Goal: Communication & Community: Answer question/provide support

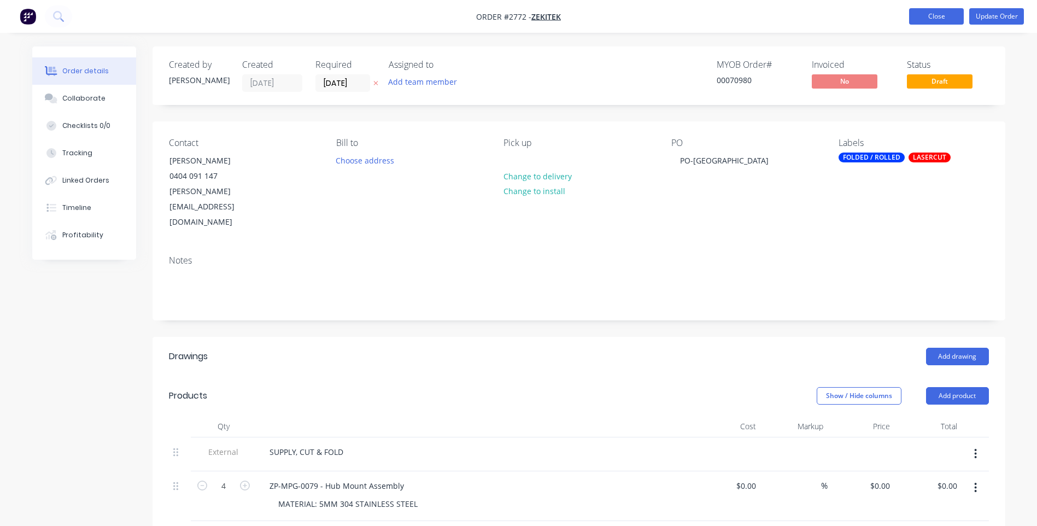
click at [936, 19] on button "Close" at bounding box center [936, 16] width 55 height 16
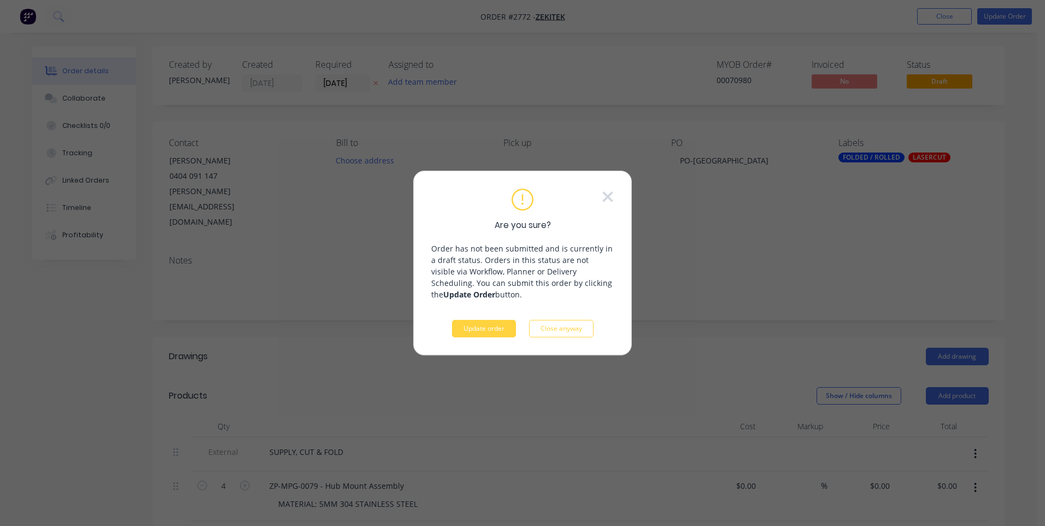
click at [487, 344] on div "Are you sure? Order has not been submitted and is currently in a draft status. …" at bounding box center [522, 262] width 219 height 185
click at [490, 334] on button "Update order" at bounding box center [484, 328] width 64 height 17
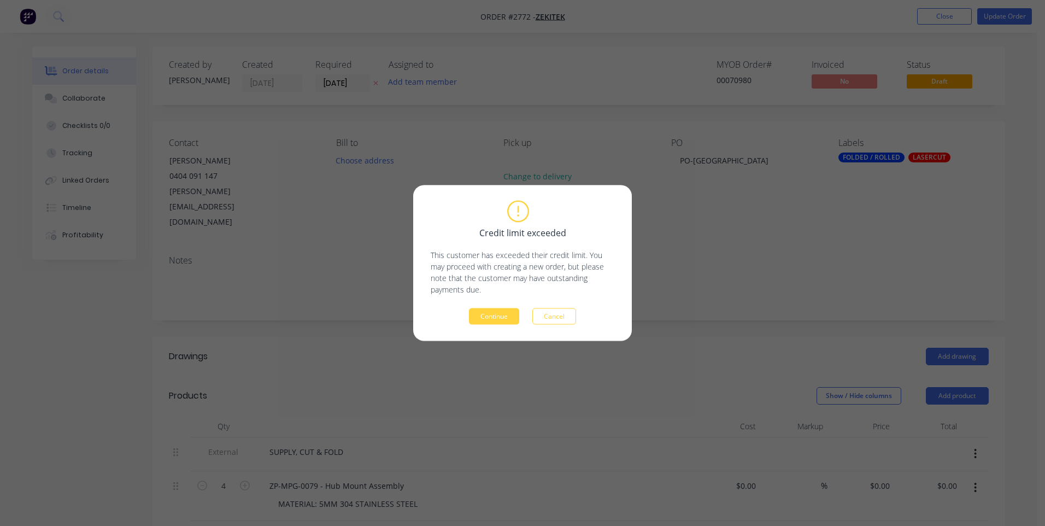
click at [494, 328] on div "Credit limit exceeded This customer has exceeded their credit limit. You may pr…" at bounding box center [522, 263] width 219 height 156
click at [500, 316] on button "Continue" at bounding box center [494, 316] width 50 height 16
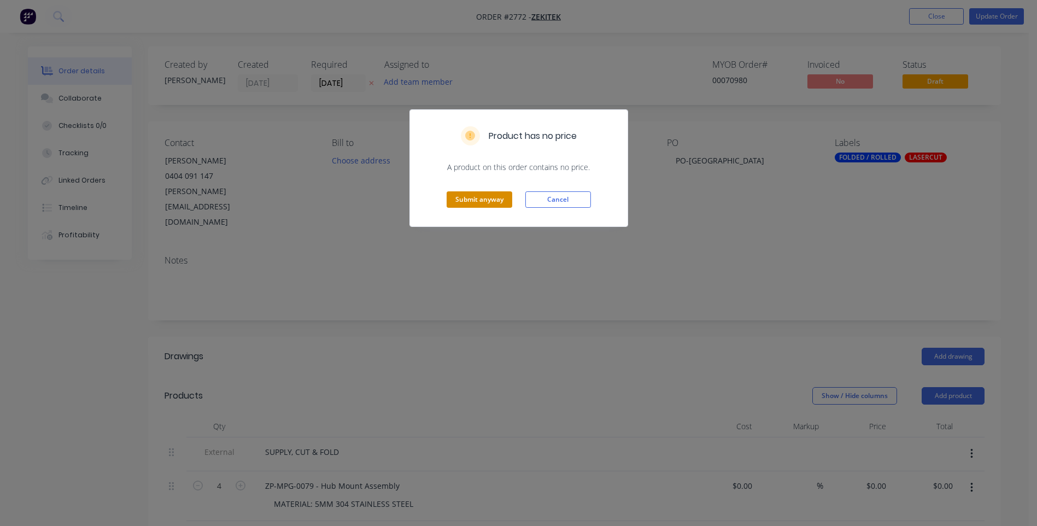
click at [487, 204] on button "Submit anyway" at bounding box center [479, 199] width 66 height 16
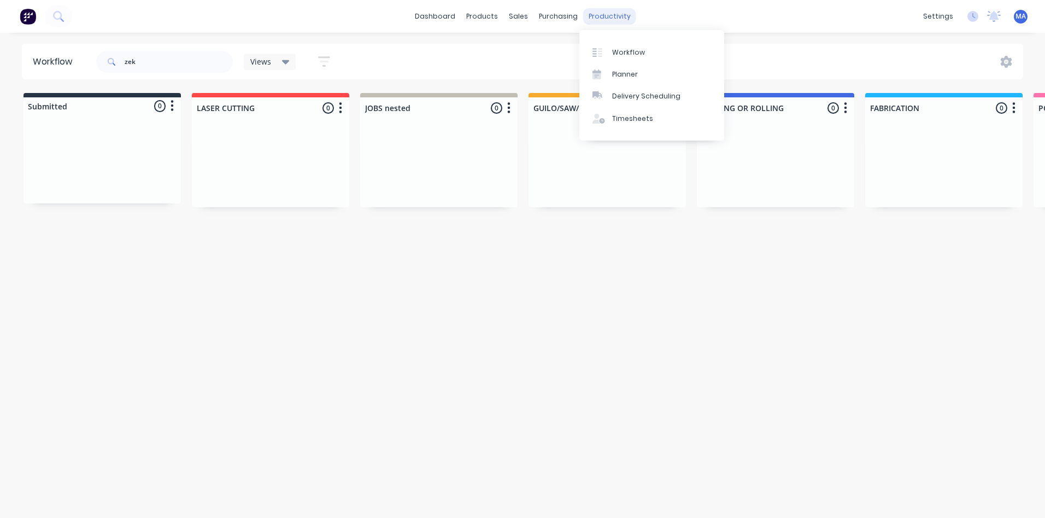
click at [608, 14] on div "productivity" at bounding box center [609, 16] width 53 height 16
click at [642, 47] on link "Workflow" at bounding box center [651, 52] width 145 height 22
click at [630, 54] on div "Workflow" at bounding box center [628, 53] width 33 height 10
click at [177, 57] on input "zek" at bounding box center [179, 62] width 108 height 22
drag, startPoint x: 173, startPoint y: 61, endPoint x: 58, endPoint y: 68, distance: 115.0
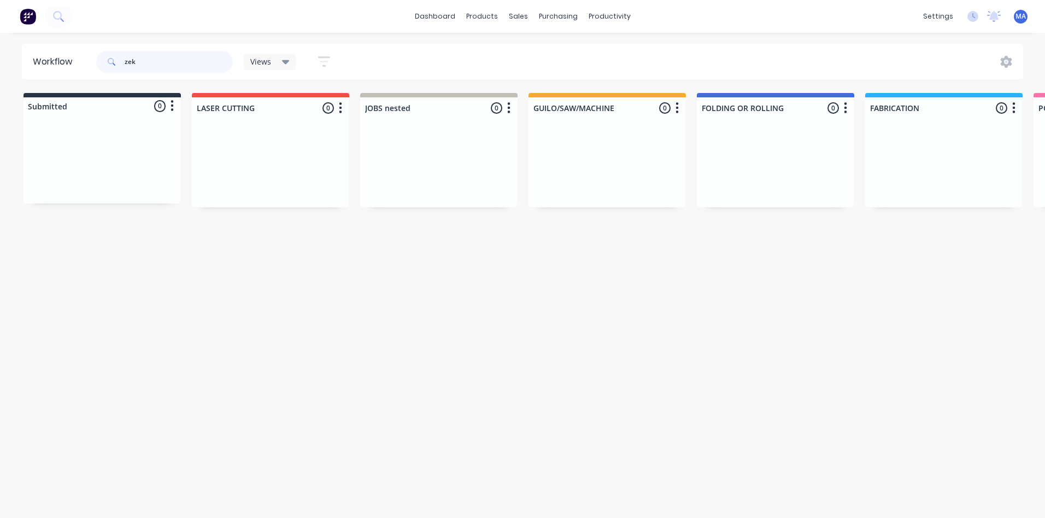
click at [58, 68] on header "Workflow zek Views Save new view None (Default) edit Show/Hide statuses Show li…" at bounding box center [523, 62] width 1002 height 36
type input "SEQ"
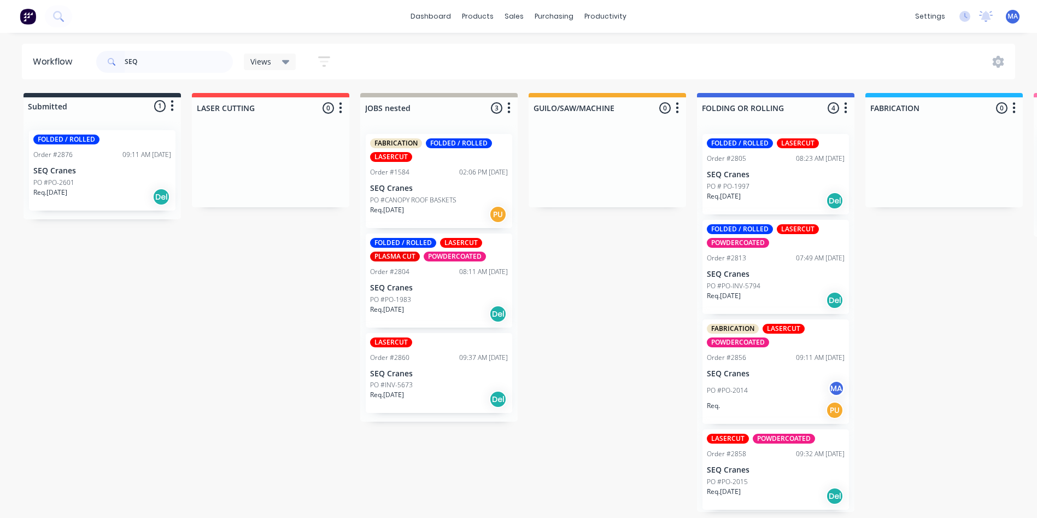
click at [756, 197] on div "Req. [DATE] Del" at bounding box center [776, 200] width 138 height 19
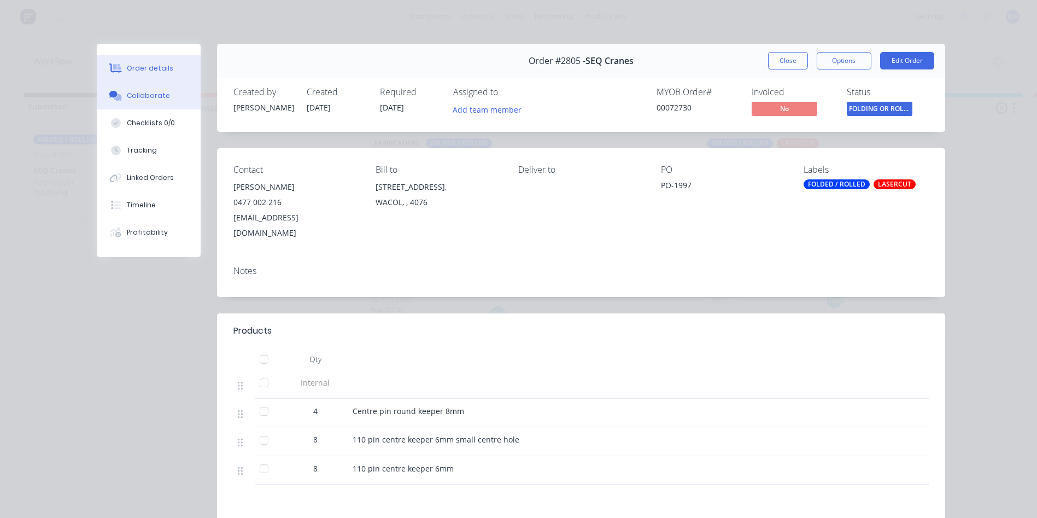
click at [113, 103] on button "Collaborate" at bounding box center [149, 95] width 104 height 27
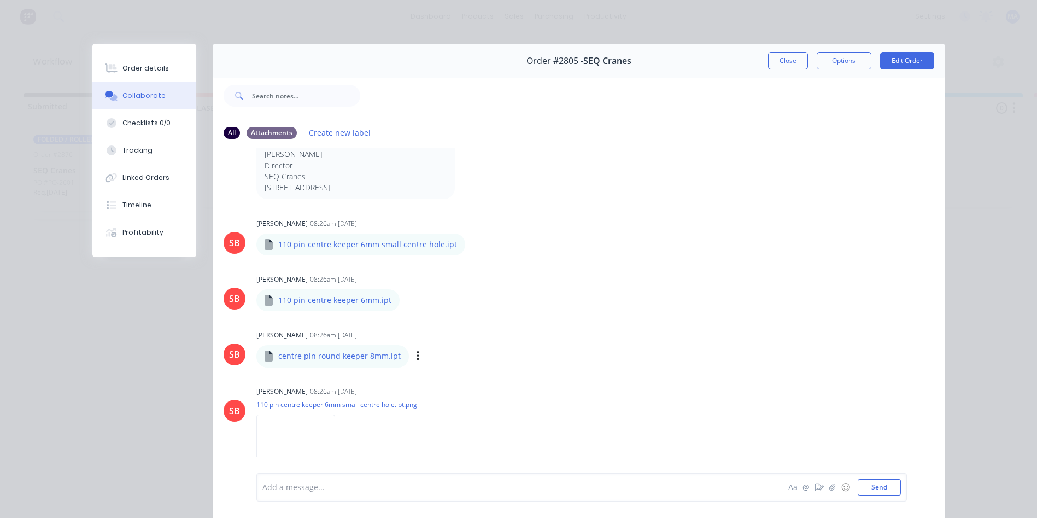
scroll to position [273, 0]
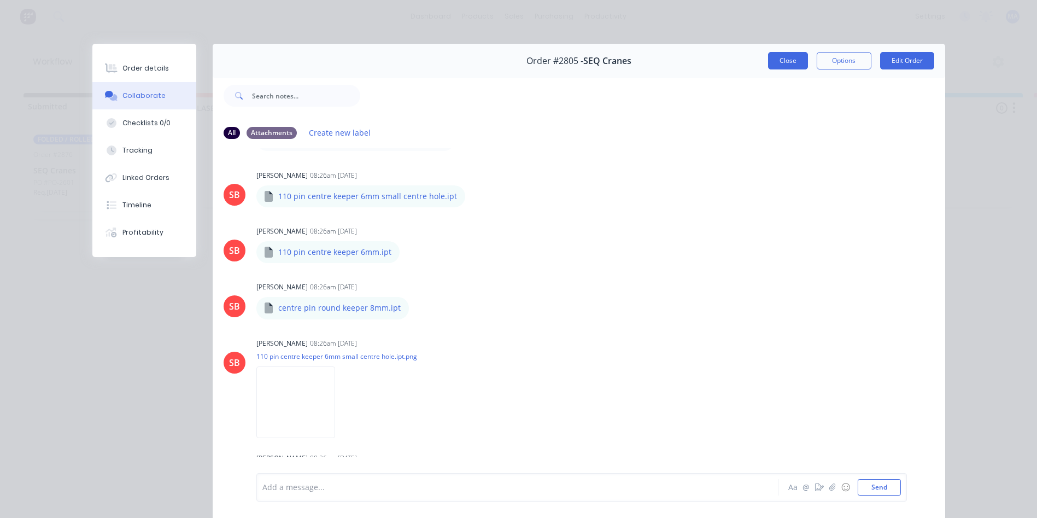
click at [783, 62] on button "Close" at bounding box center [788, 60] width 40 height 17
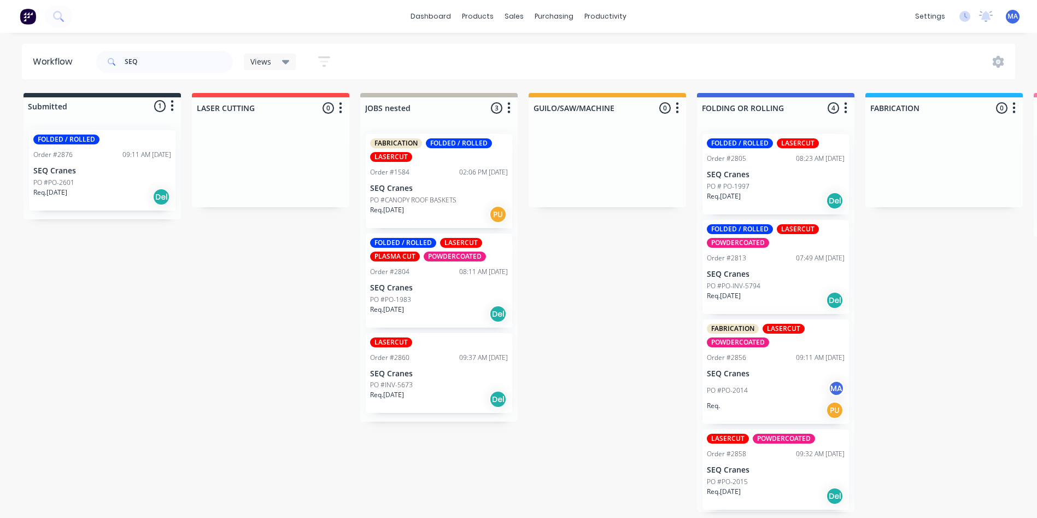
click at [763, 385] on div "PO #PO-2014 MA" at bounding box center [776, 390] width 138 height 21
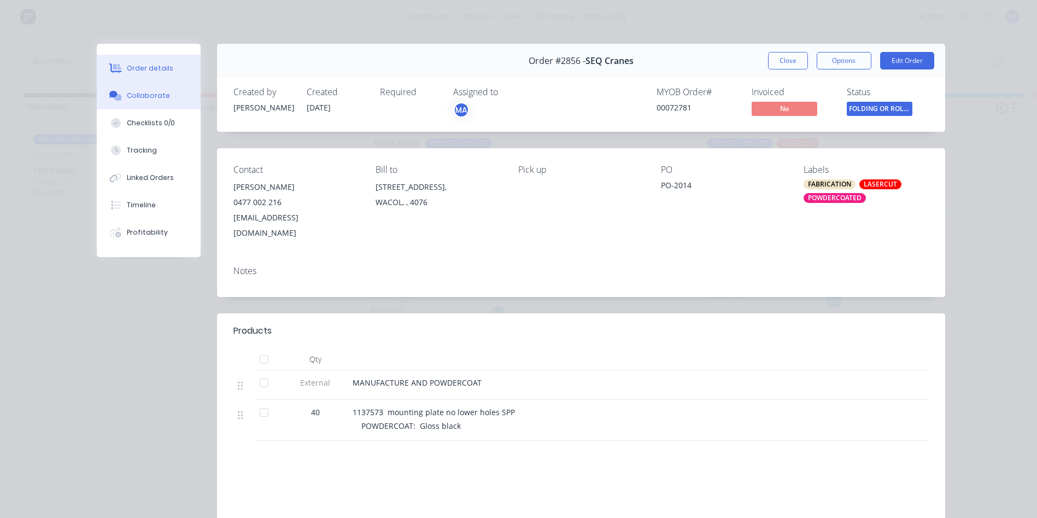
click at [141, 95] on div "Collaborate" at bounding box center [148, 96] width 43 height 10
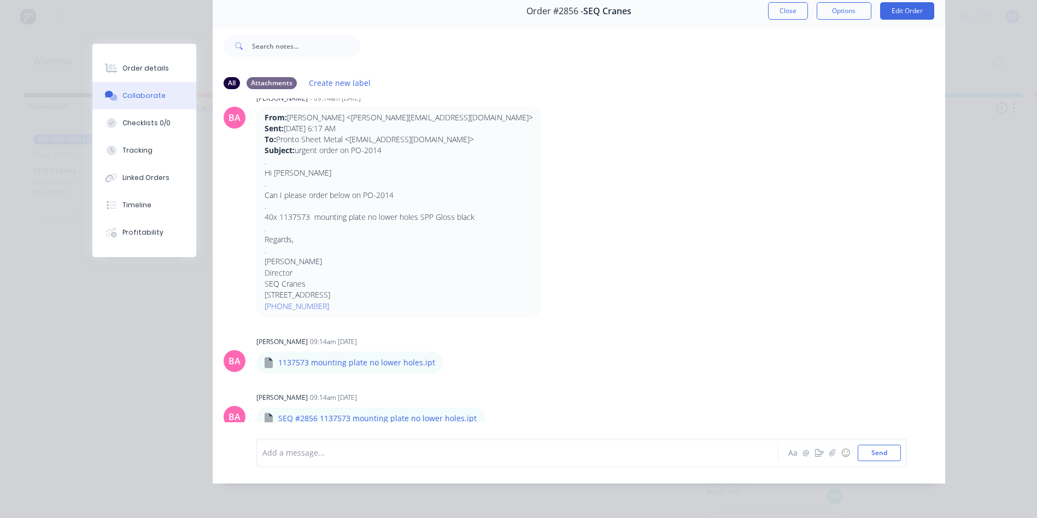
scroll to position [58, 0]
click at [451, 357] on icon "button" at bounding box center [452, 362] width 2 height 10
click at [0, 0] on button "Download" at bounding box center [0, 0] width 0 height 0
click at [360, 458] on div at bounding box center [502, 451] width 478 height 11
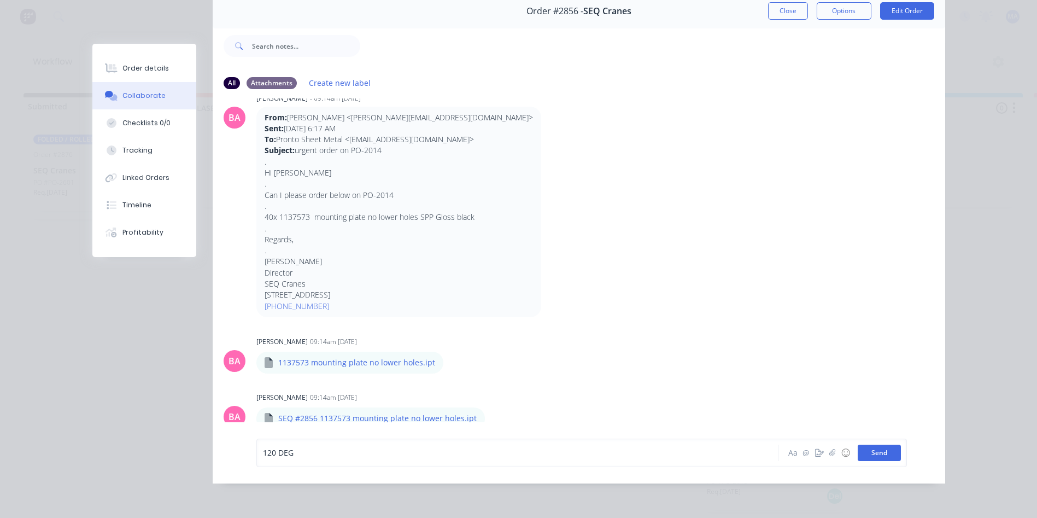
click at [876, 452] on button "Send" at bounding box center [878, 452] width 43 height 16
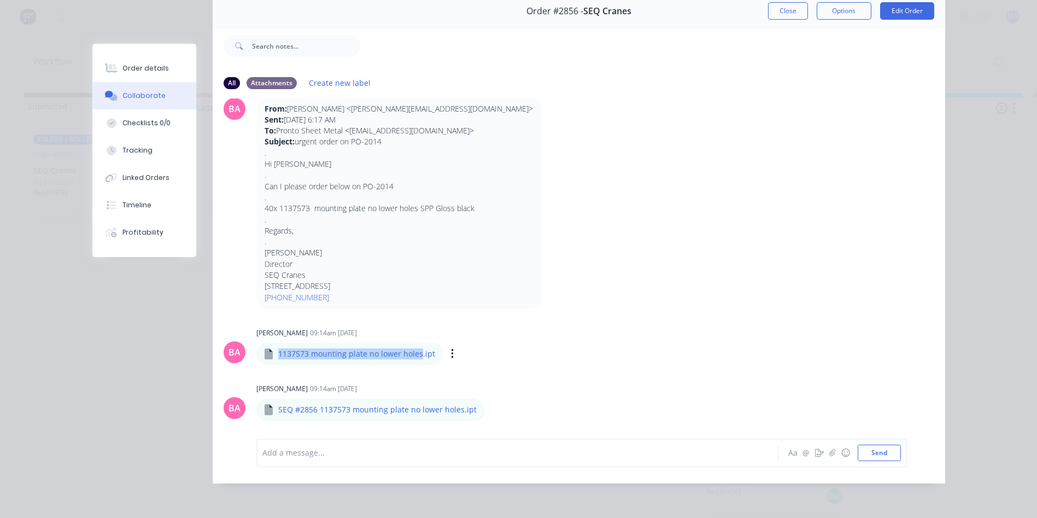
drag, startPoint x: 276, startPoint y: 345, endPoint x: 415, endPoint y: 349, distance: 139.4
click at [415, 349] on p "1137573 mounting plate no lower holes.ipt" at bounding box center [356, 353] width 157 height 11
drag, startPoint x: 290, startPoint y: 335, endPoint x: 274, endPoint y: 345, distance: 18.9
click at [289, 341] on div "1137573 mounting plate no lower holes.ipt" at bounding box center [410, 346] width 309 height 10
drag, startPoint x: 274, startPoint y: 350, endPoint x: 416, endPoint y: 355, distance: 142.2
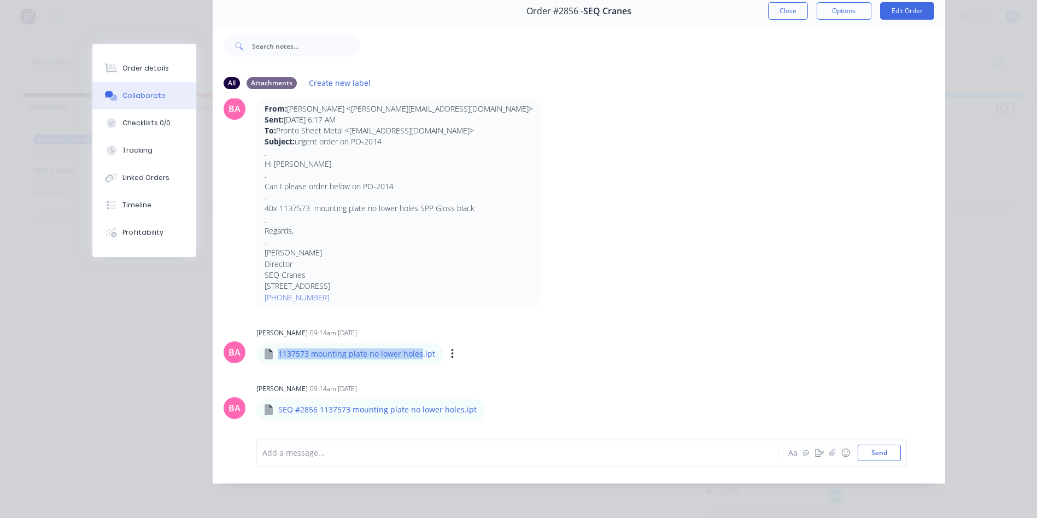
click at [416, 355] on div "1137573 mounting plate no lower holes.ipt" at bounding box center [349, 354] width 187 height 22
copy p "1137573 mounting plate no lower holes"
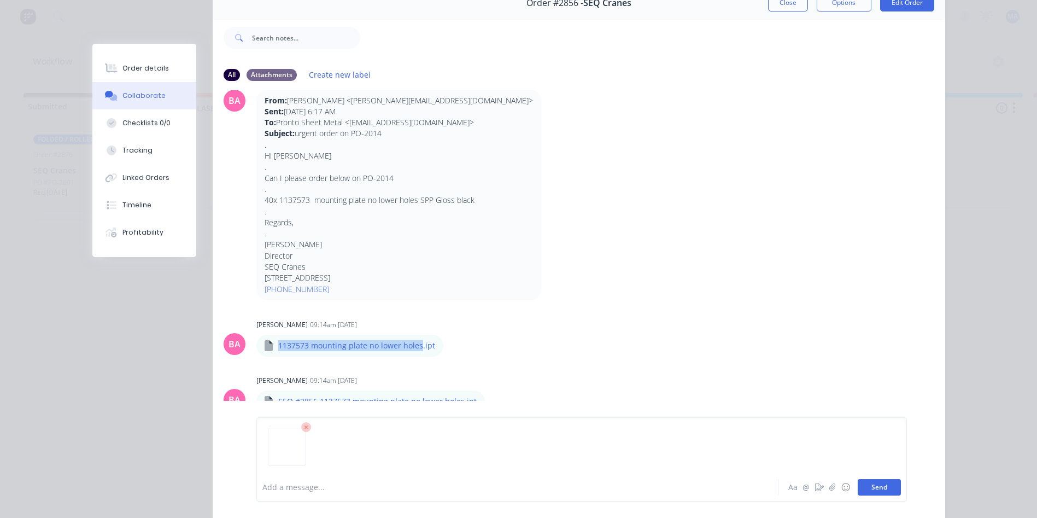
click at [882, 493] on button "Send" at bounding box center [878, 487] width 43 height 16
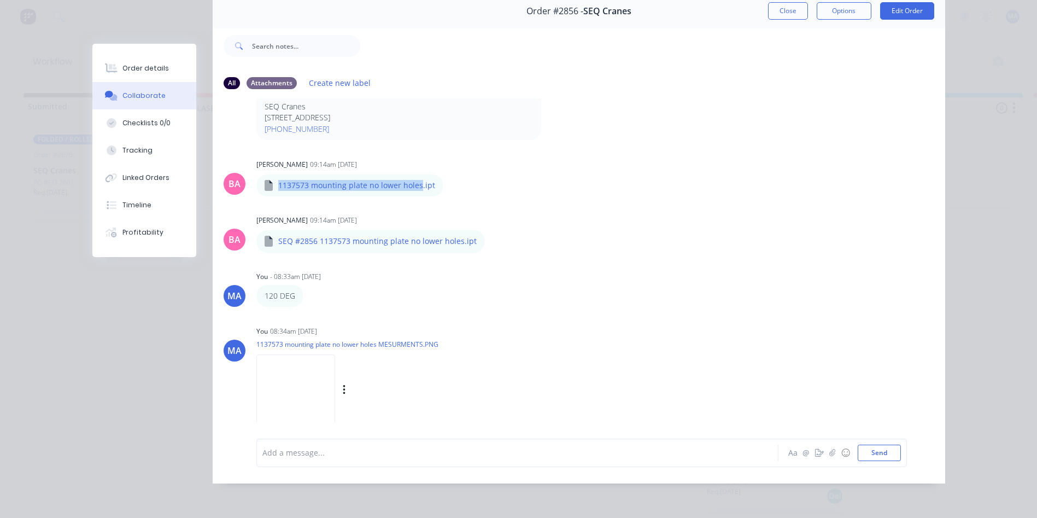
scroll to position [203, 0]
click at [777, 7] on button "Close" at bounding box center [788, 10] width 40 height 17
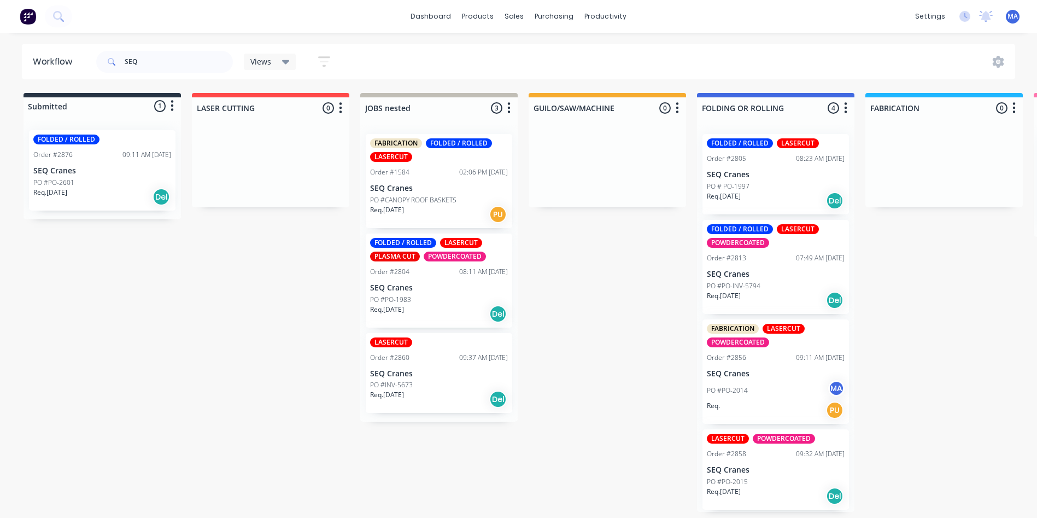
click at [739, 190] on p "PO # PO-1997" at bounding box center [728, 186] width 43 height 10
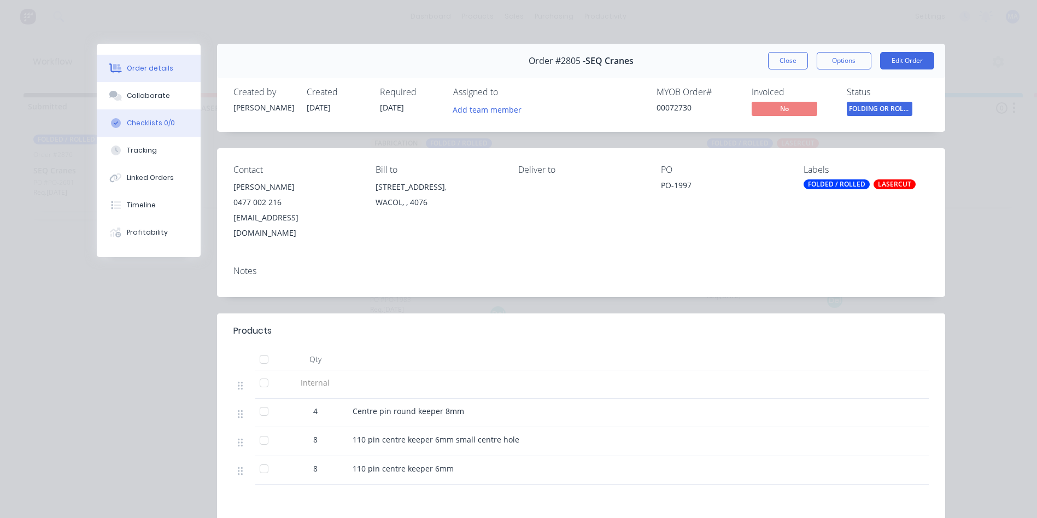
click at [143, 110] on button "Checklists 0/0" at bounding box center [149, 122] width 104 height 27
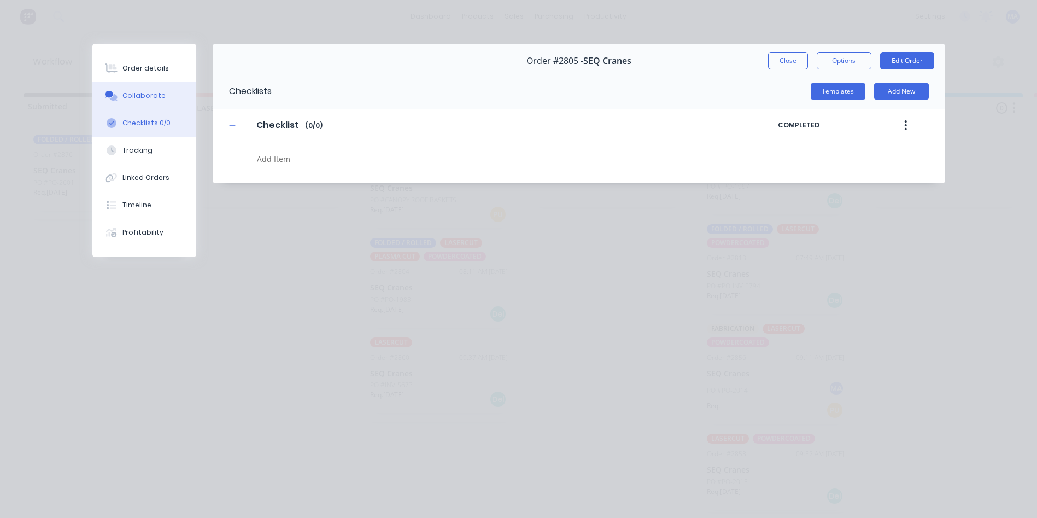
click at [148, 102] on button "Collaborate" at bounding box center [144, 95] width 104 height 27
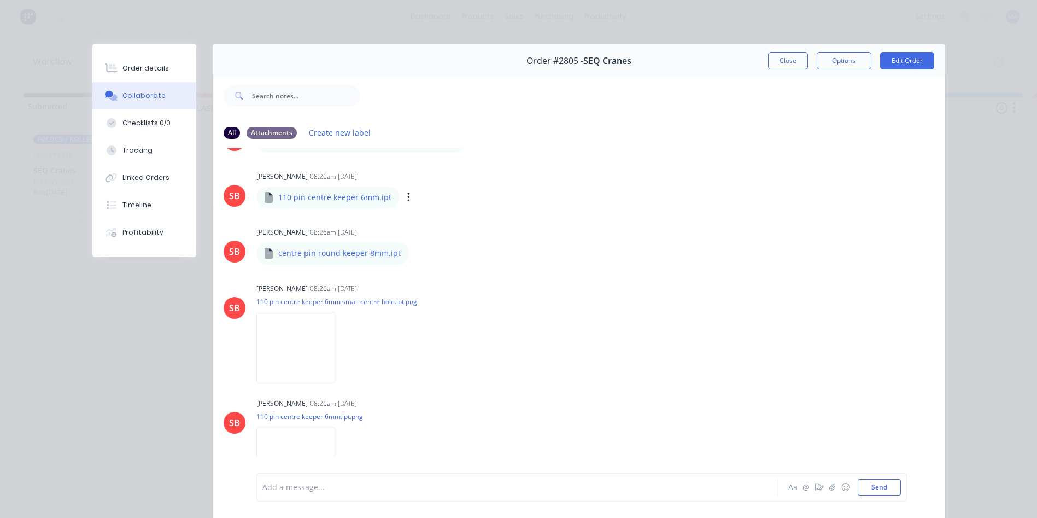
scroll to position [273, 0]
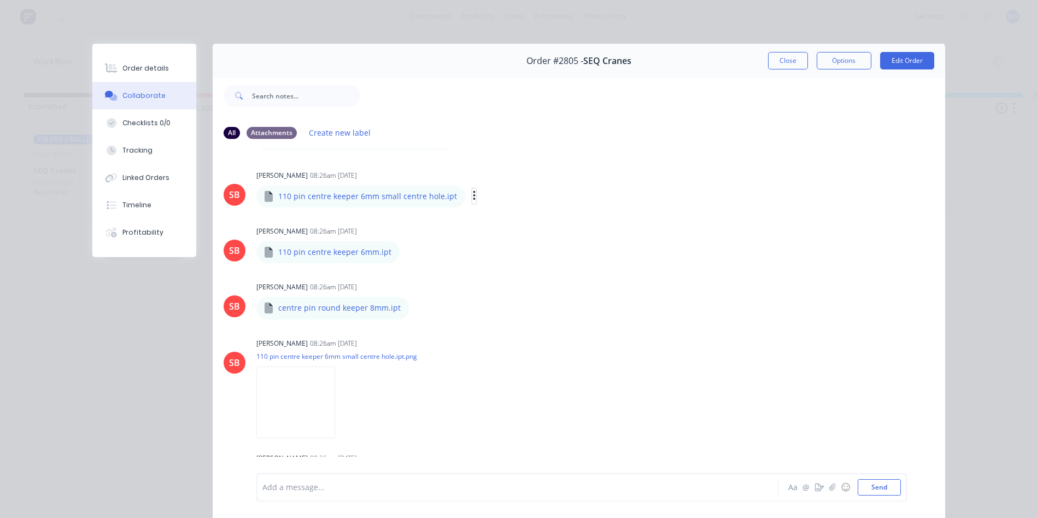
click at [473, 193] on icon "button" at bounding box center [474, 196] width 3 height 13
click at [511, 223] on button "Download" at bounding box center [545, 225] width 123 height 25
drag, startPoint x: 275, startPoint y: 197, endPoint x: 434, endPoint y: 203, distance: 159.7
click at [434, 203] on div "110 pin centre keeper 6mm small centre hole.ipt" at bounding box center [360, 196] width 209 height 22
click at [537, 374] on div "[PERSON_NAME] 08:26am [DATE] 110 pin centre keeper 6mm small centre hole.ipt.pn…" at bounding box center [427, 384] width 342 height 98
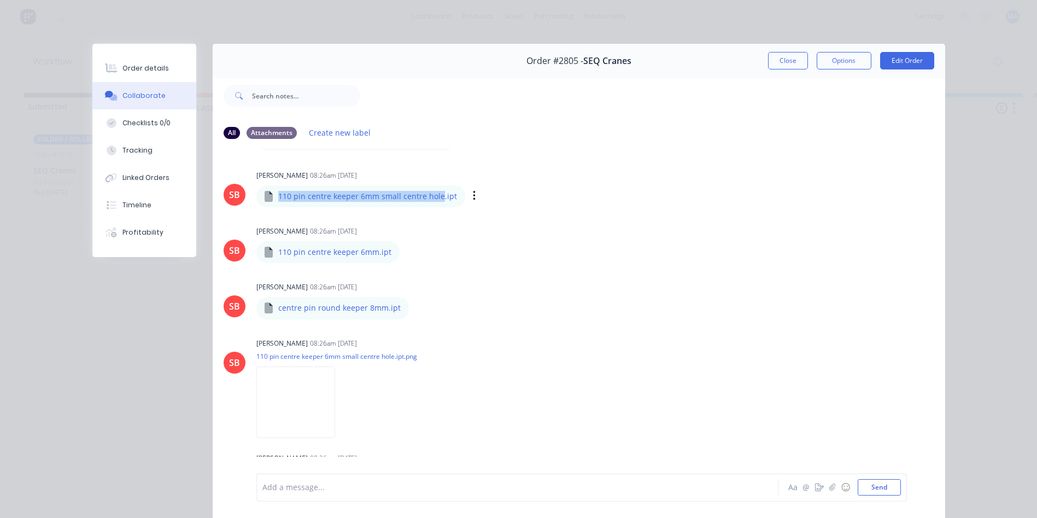
drag, startPoint x: 276, startPoint y: 197, endPoint x: 433, endPoint y: 201, distance: 157.4
click at [433, 201] on p "110 pin centre keeper 6mm small centre hole.ipt" at bounding box center [367, 196] width 179 height 11
copy p "110 pin centre keeper 6mm small centre hole"
click at [371, 484] on div at bounding box center [502, 486] width 478 height 11
click at [407, 251] on icon "button" at bounding box center [408, 252] width 3 height 13
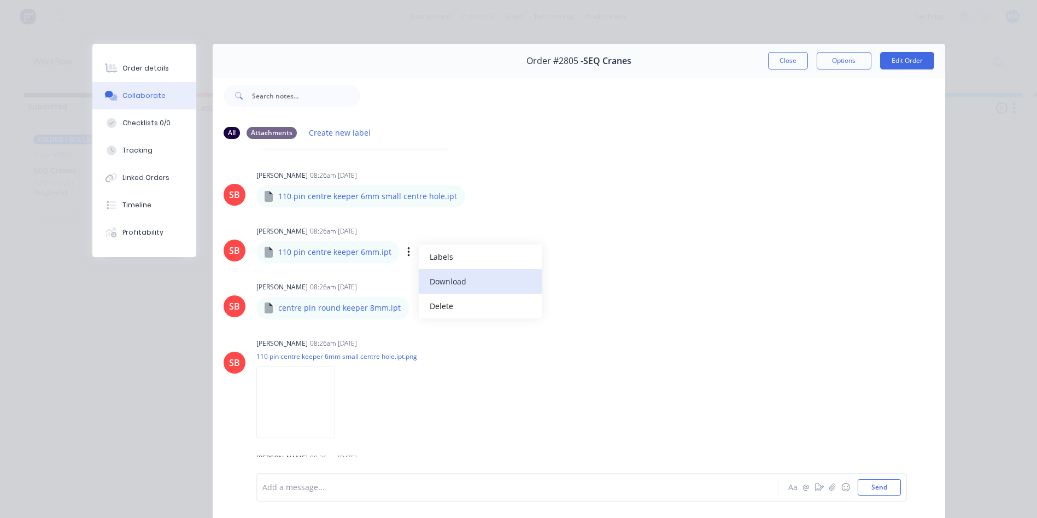
click at [444, 282] on button "Download" at bounding box center [480, 281] width 123 height 25
drag, startPoint x: 274, startPoint y: 251, endPoint x: 372, endPoint y: 256, distance: 97.9
click at [372, 256] on p "110 pin centre keeper 6mm.ipt" at bounding box center [334, 251] width 113 height 11
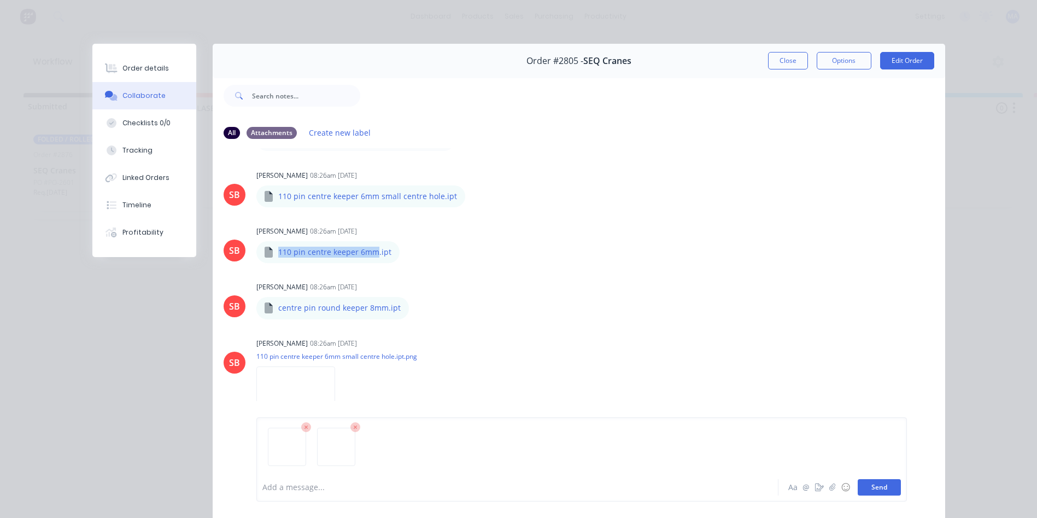
click at [878, 494] on button "Send" at bounding box center [878, 487] width 43 height 16
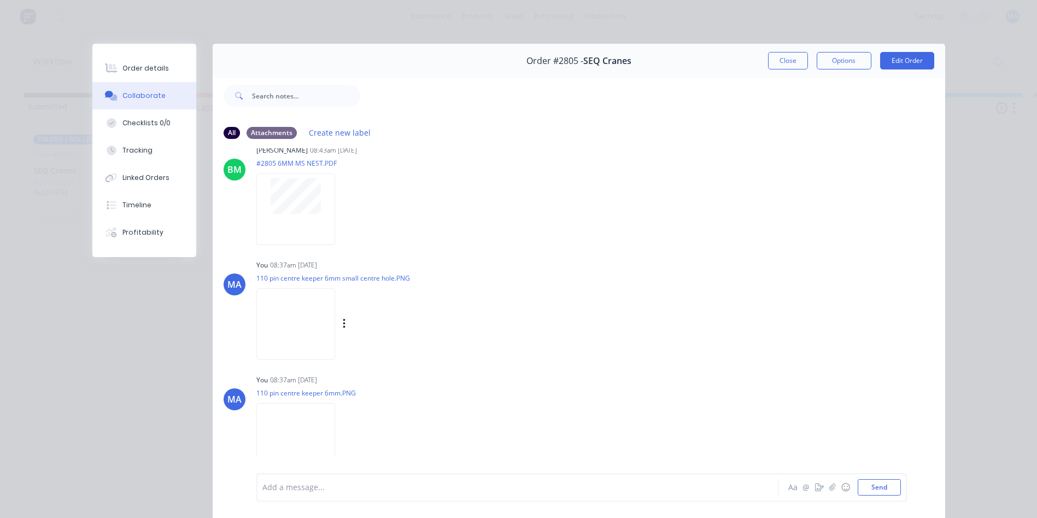
scroll to position [58, 0]
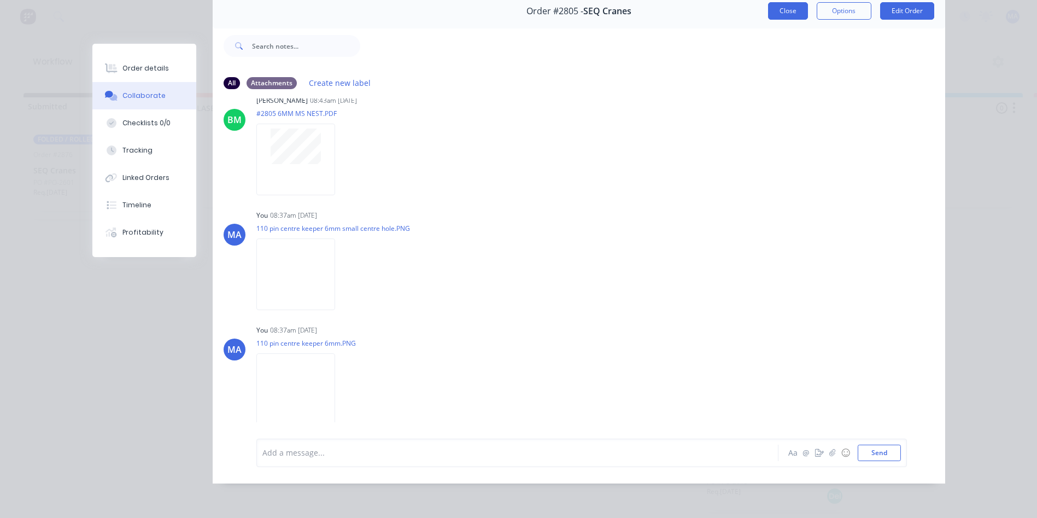
click at [779, 3] on button "Close" at bounding box center [788, 10] width 40 height 17
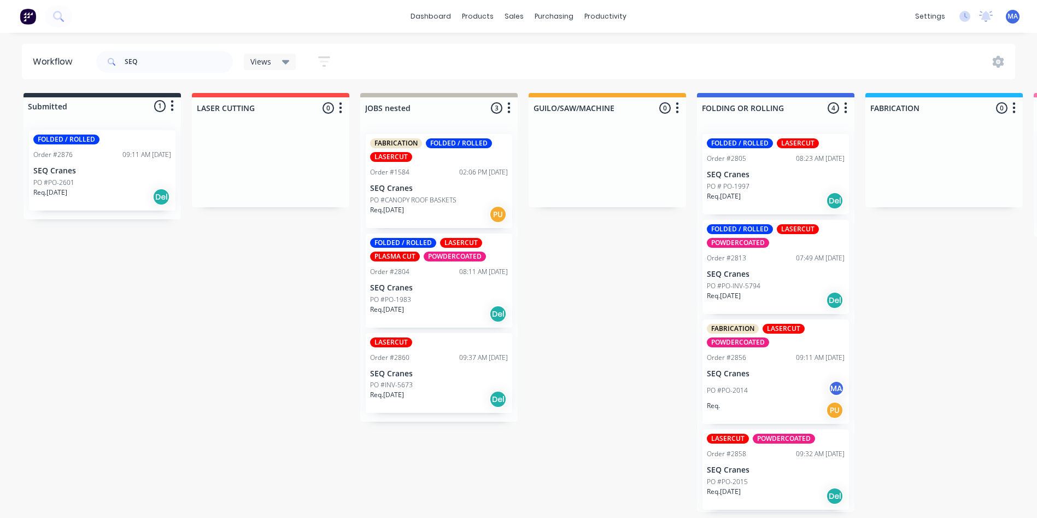
click at [396, 369] on p "SEQ Cranes" at bounding box center [439, 373] width 138 height 9
